Goal: Complete application form

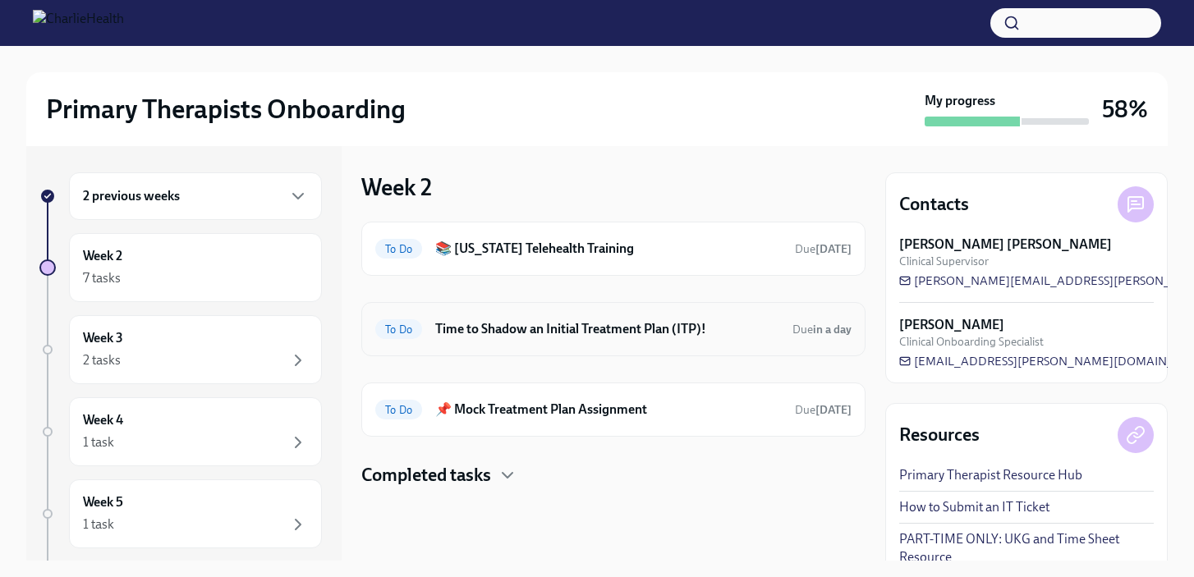
click at [530, 333] on h6 "Time to Shadow an Initial Treatment Plan (ITP)!" at bounding box center [607, 329] width 344 height 18
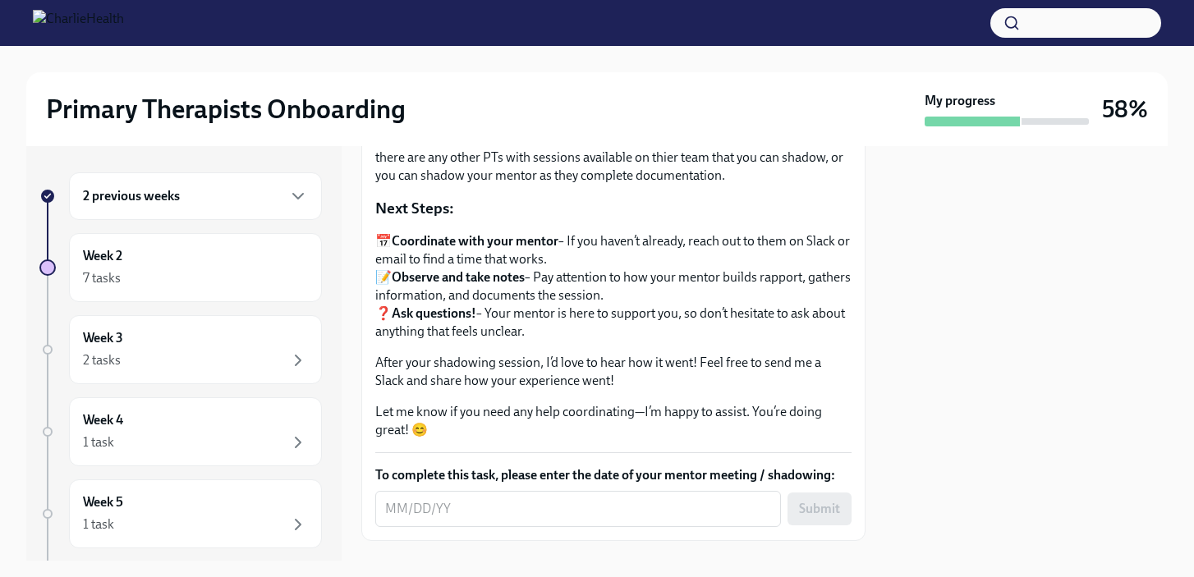
scroll to position [230, 0]
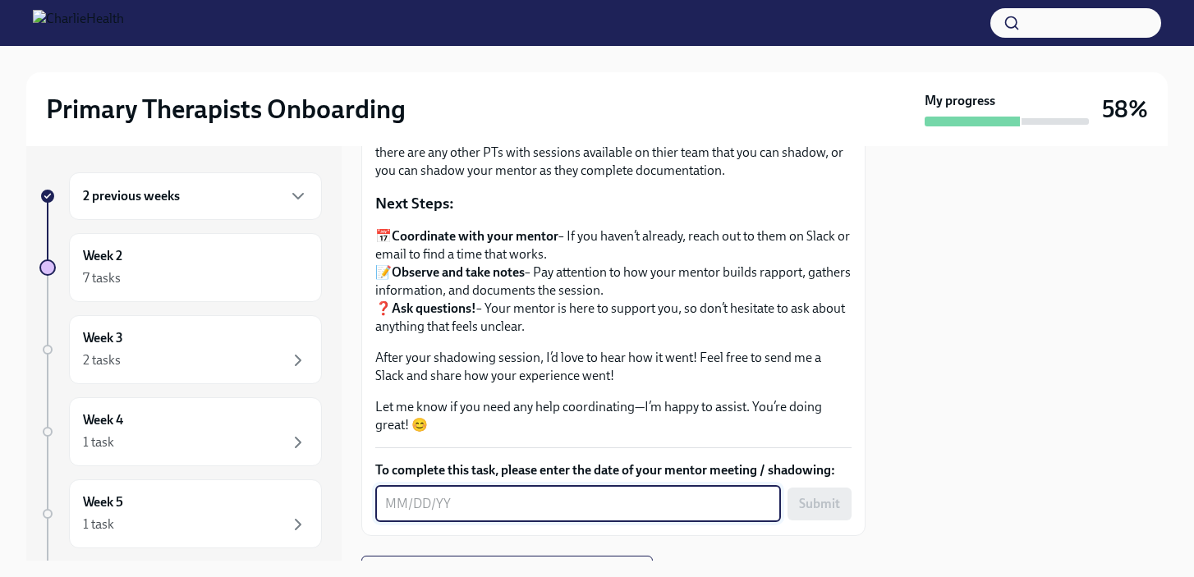
click at [558, 512] on textarea "To complete this task, please enter the date of your mentor meeting / shadowing:" at bounding box center [578, 504] width 386 height 20
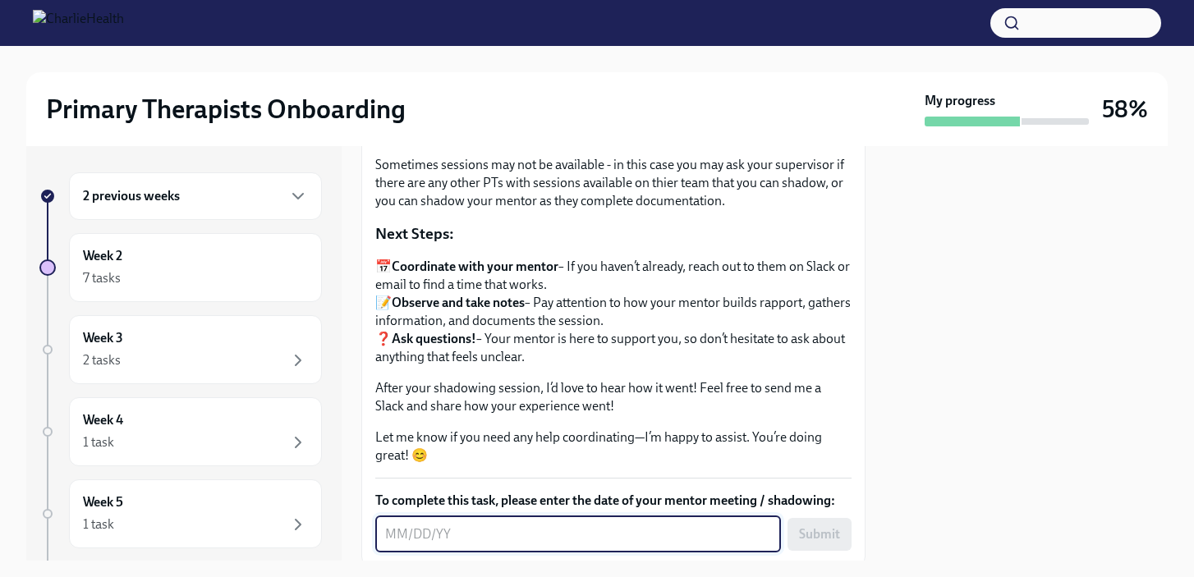
scroll to position [310, 0]
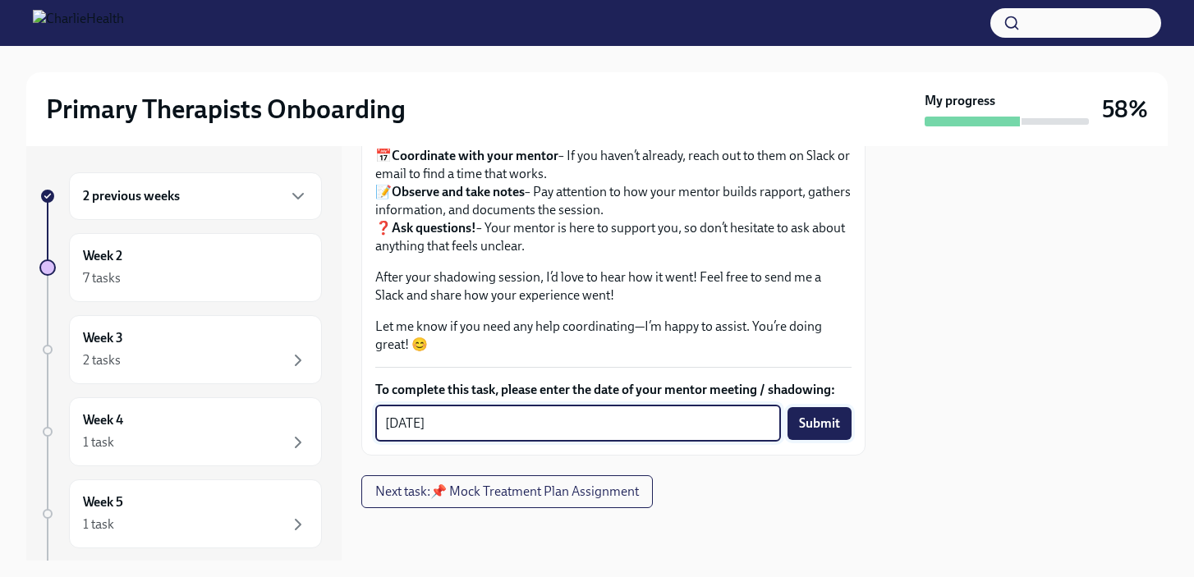
type textarea "[DATE]"
click at [825, 432] on button "Submit" at bounding box center [819, 423] width 64 height 33
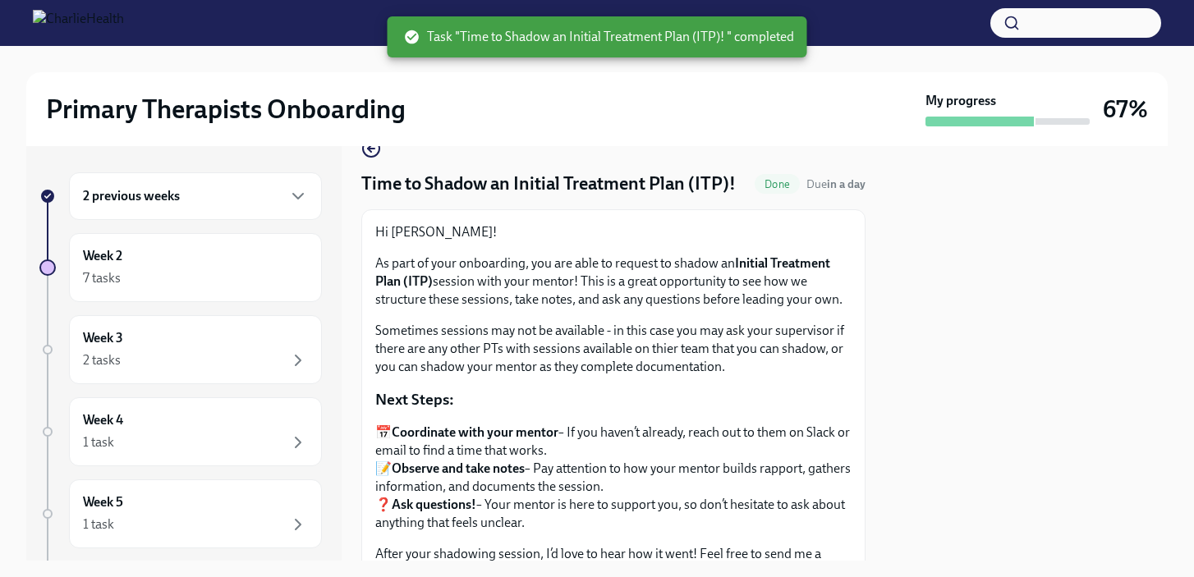
scroll to position [31, 0]
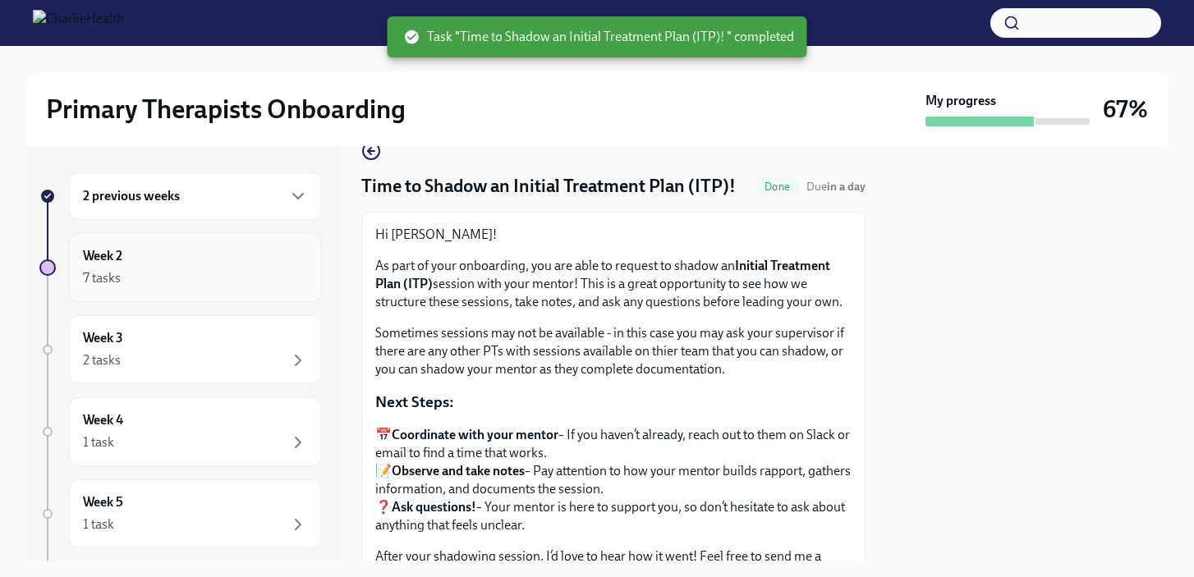
click at [200, 269] on div "7 tasks" at bounding box center [195, 279] width 225 height 20
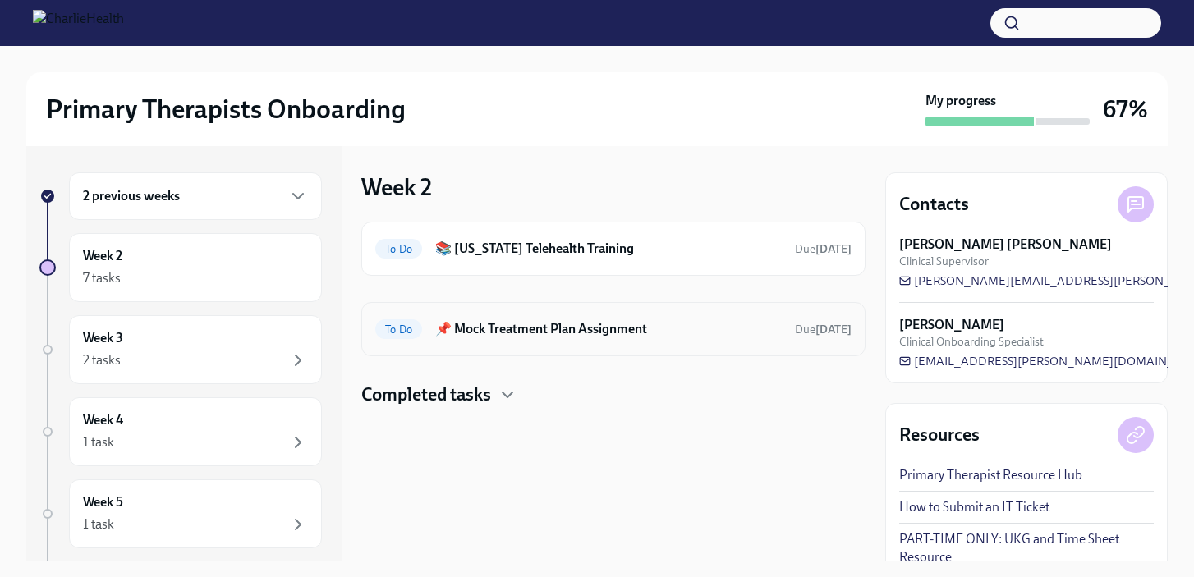
click at [604, 328] on h6 "📌 Mock Treatment Plan Assignment" at bounding box center [608, 329] width 347 height 18
